Goal: Find specific page/section: Find specific page/section

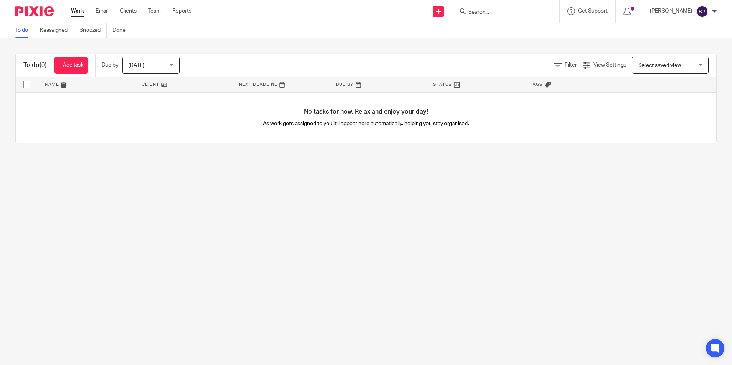
click at [501, 13] on input "Search" at bounding box center [501, 12] width 69 height 7
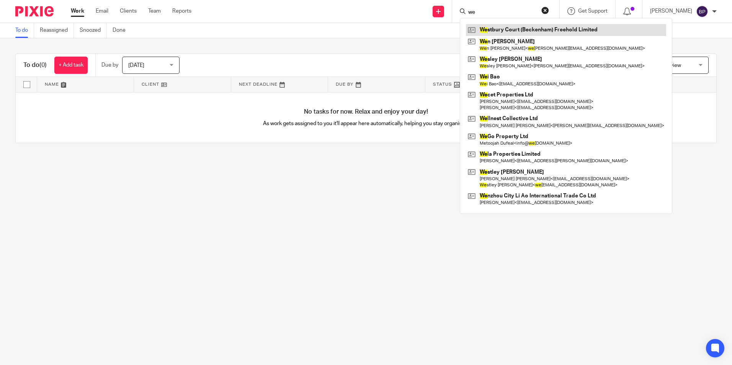
type input "we"
click at [541, 29] on link at bounding box center [566, 29] width 200 height 11
